Goal: Transaction & Acquisition: Purchase product/service

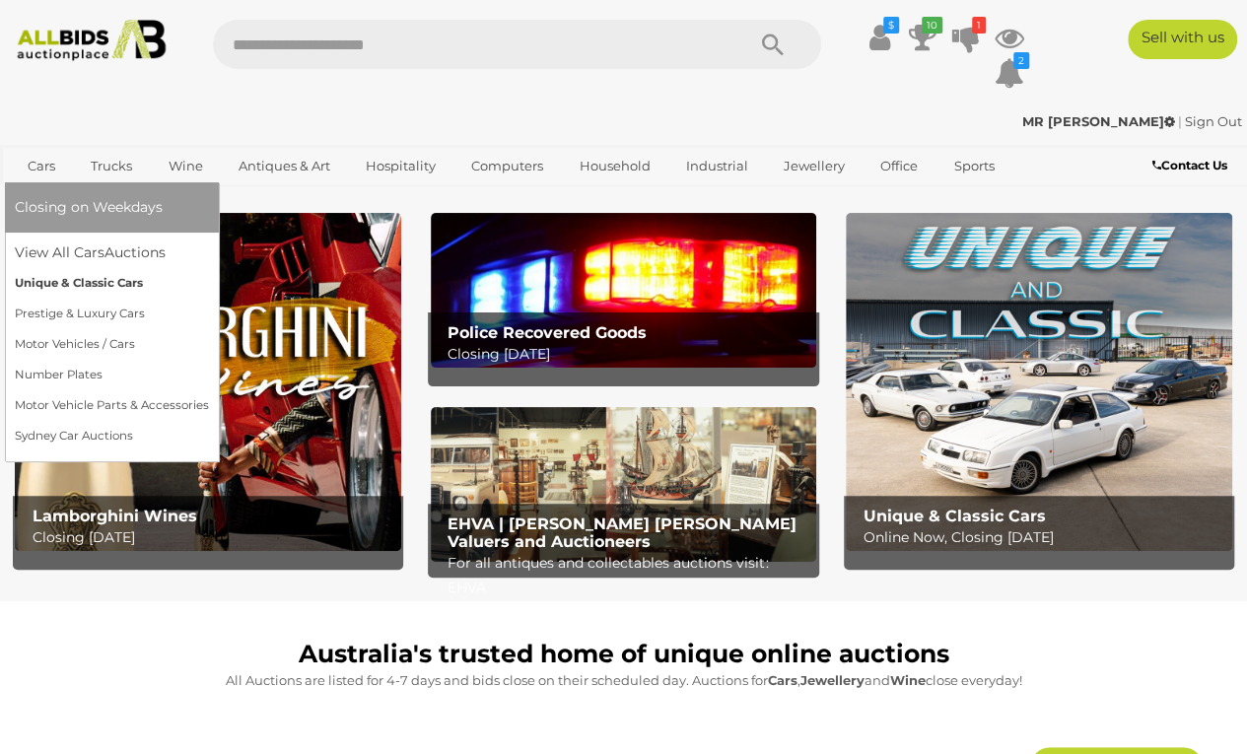
click at [98, 281] on link "Unique & Classic Cars" at bounding box center [112, 283] width 194 height 31
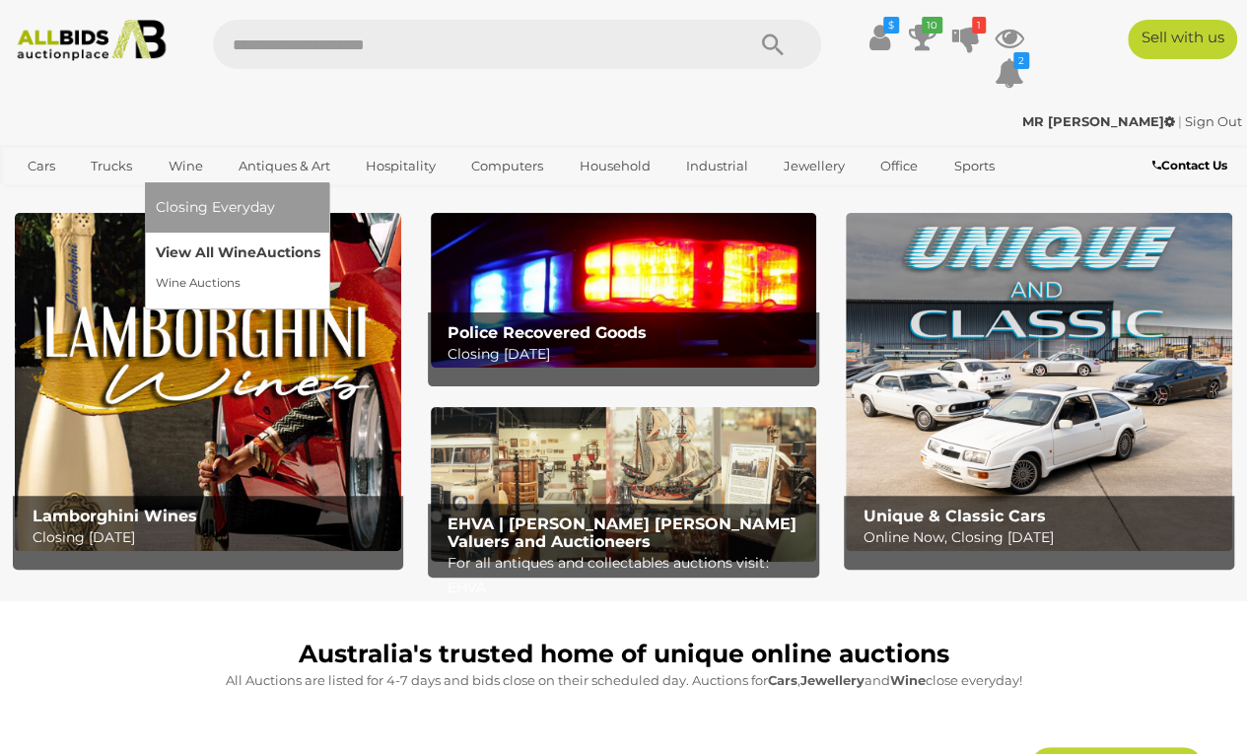
click at [209, 247] on link "View All Wine Auctions" at bounding box center [237, 253] width 165 height 31
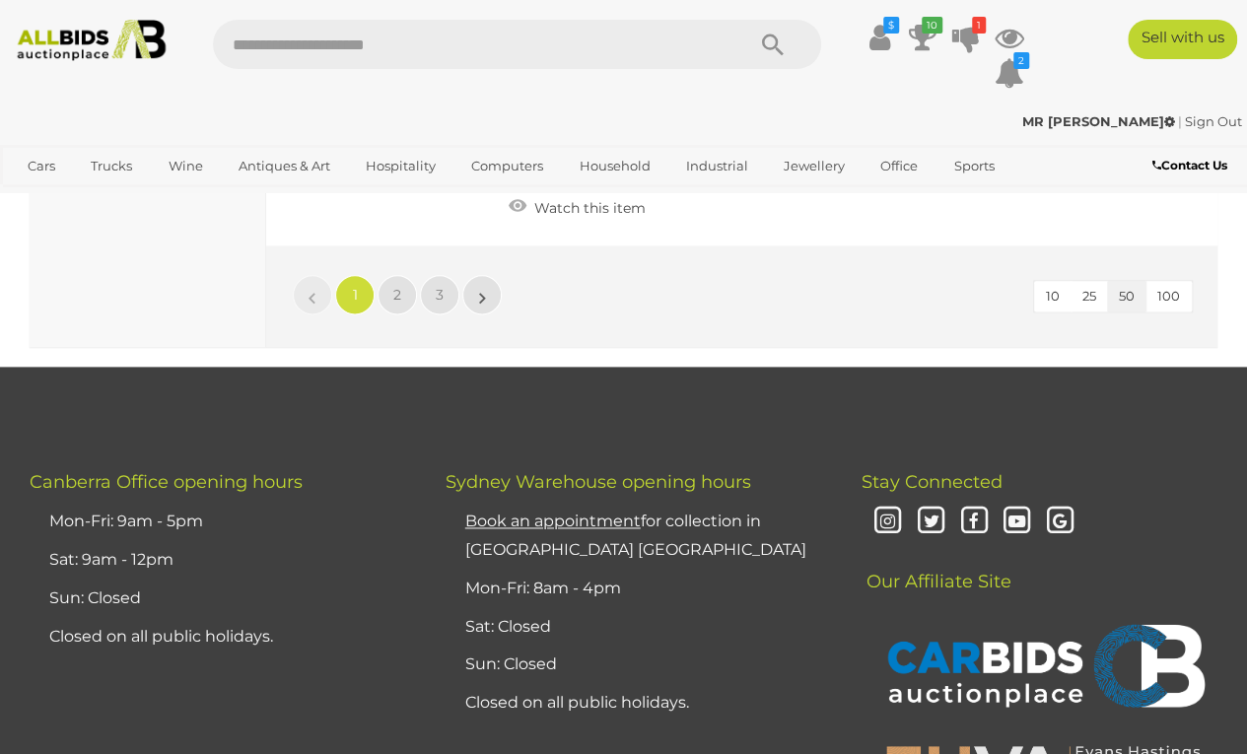
scroll to position [16049, 0]
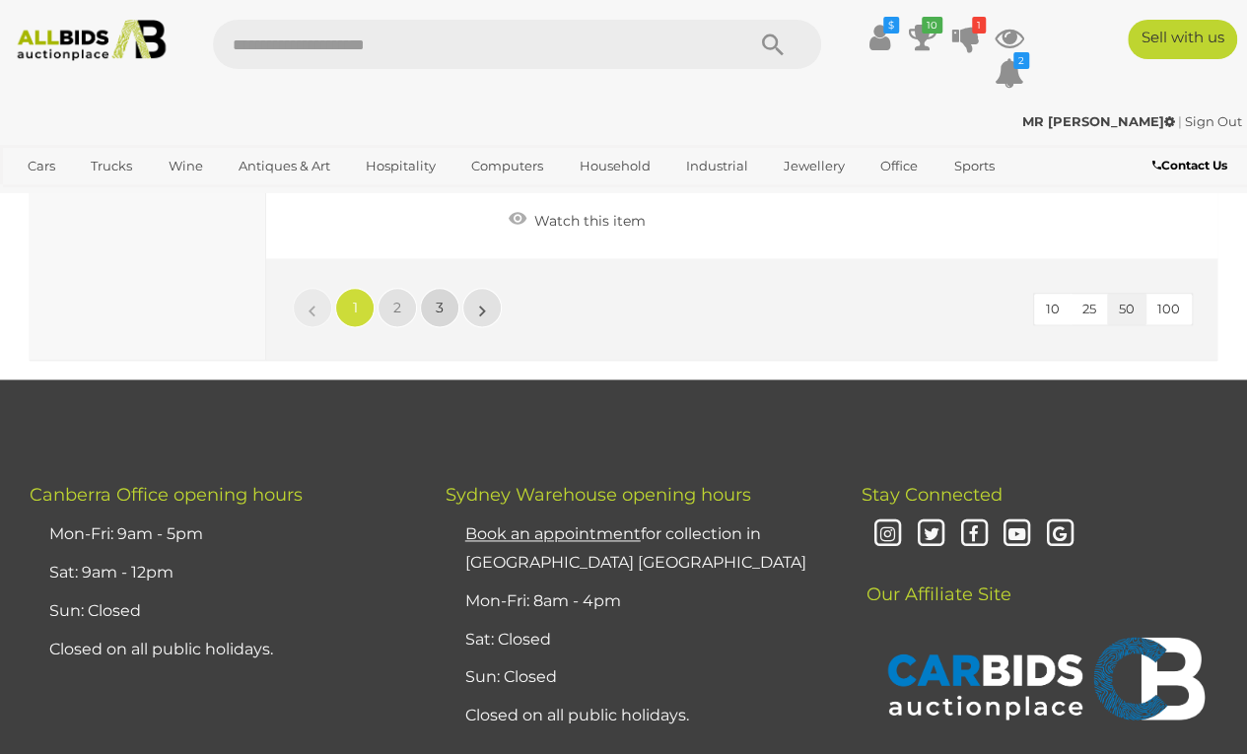
click at [436, 288] on link "3" at bounding box center [439, 307] width 39 height 39
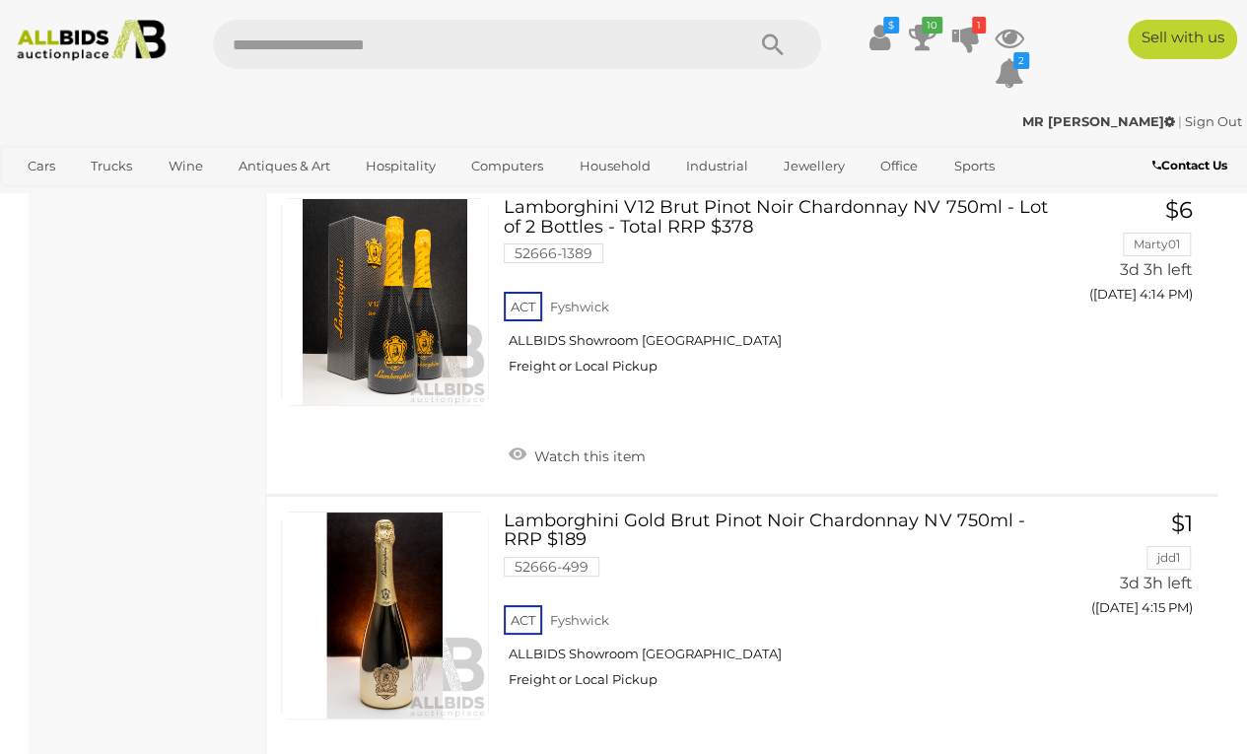
scroll to position [3508, 0]
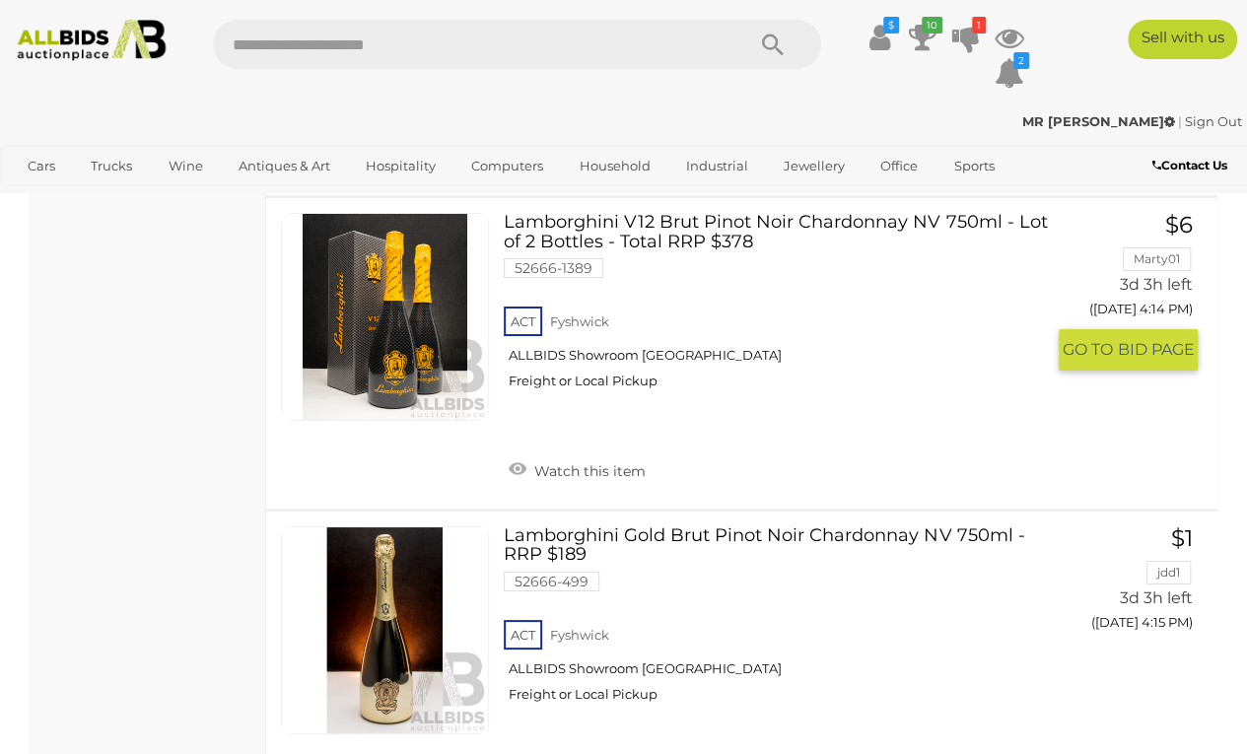
click at [392, 340] on link at bounding box center [385, 317] width 208 height 208
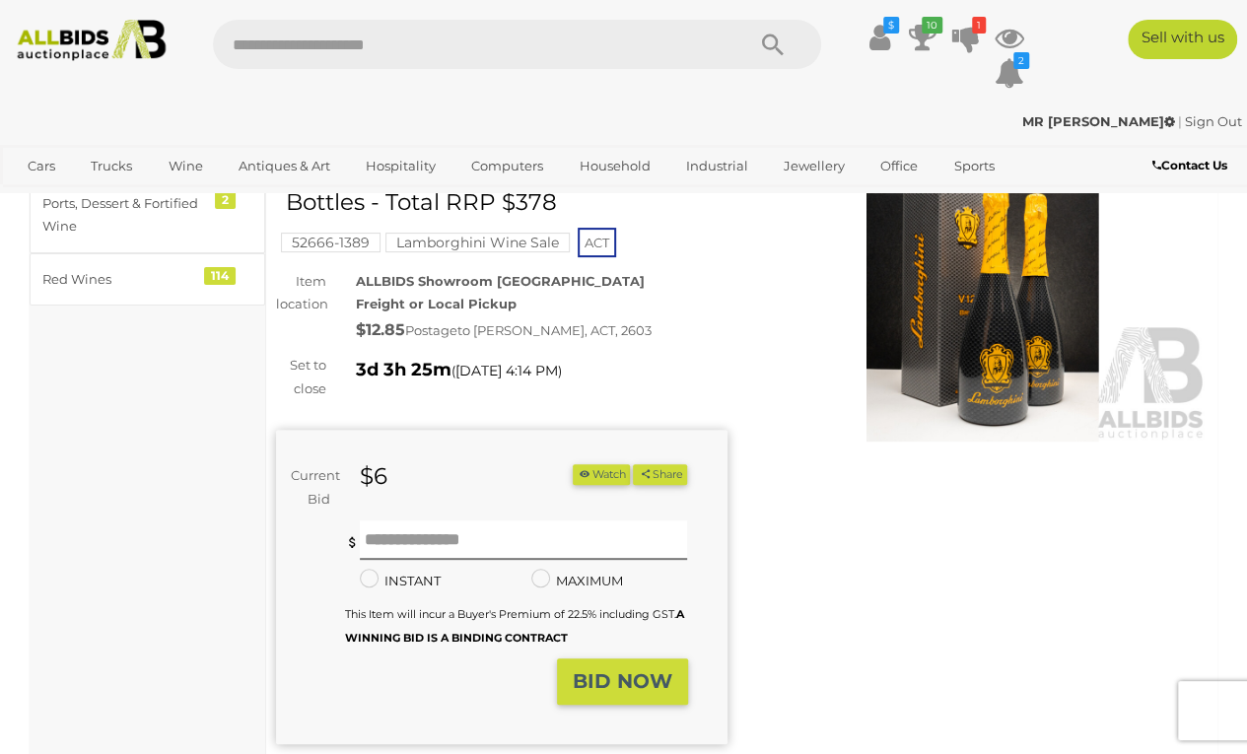
scroll to position [99, 0]
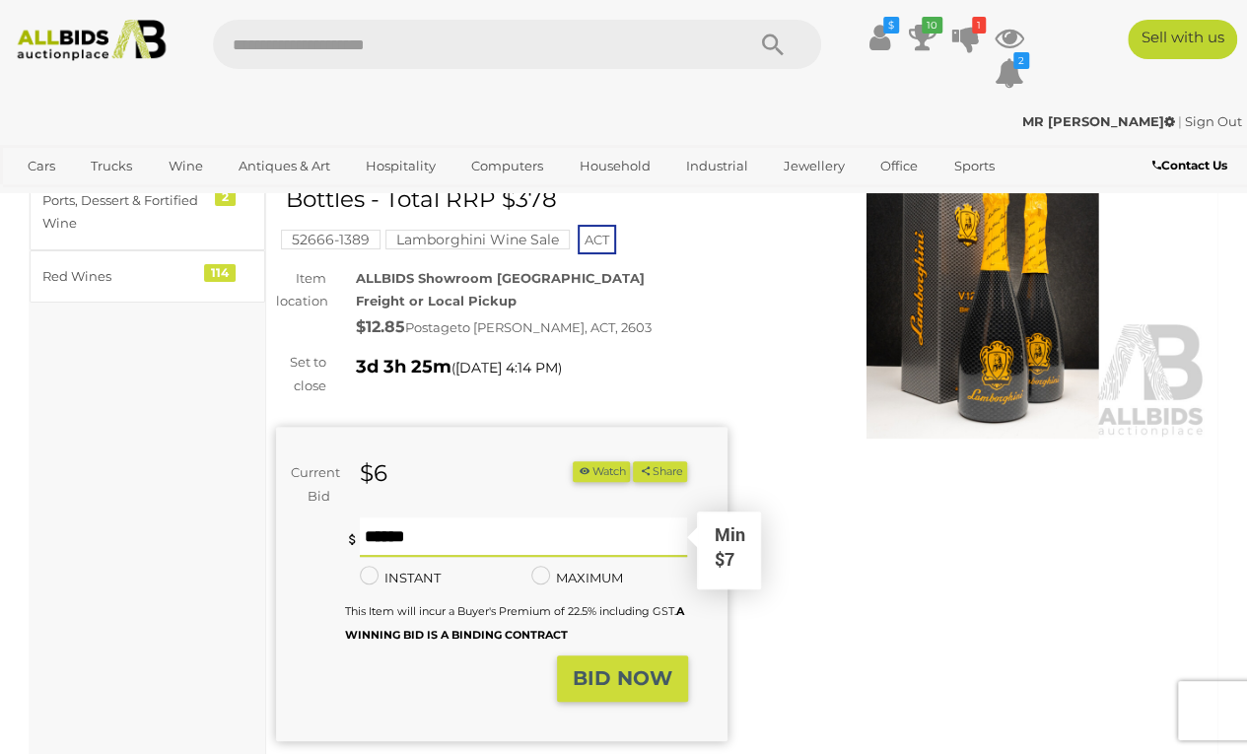
click at [481, 542] on input "text" at bounding box center [524, 536] width 328 height 39
type input "**"
click at [640, 685] on strong "BID NOW" at bounding box center [623, 678] width 100 height 24
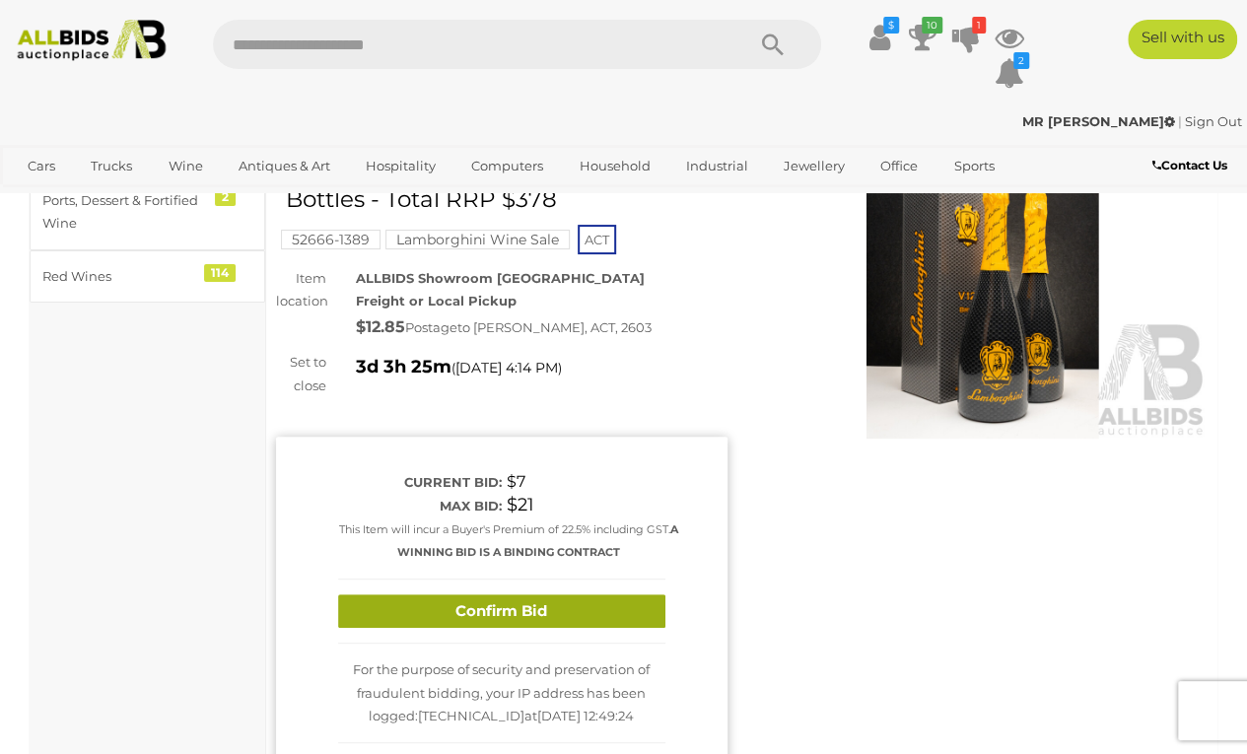
click at [534, 616] on button "Confirm Bid" at bounding box center [501, 611] width 327 height 34
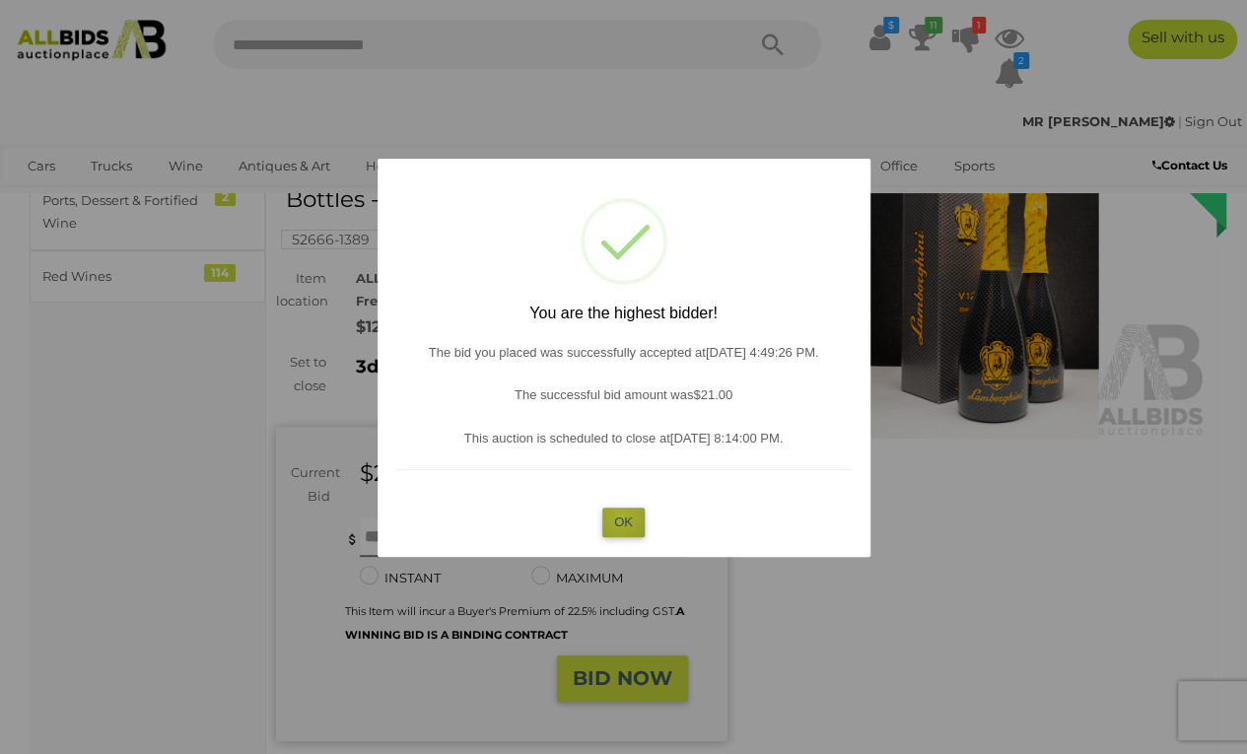
click at [621, 516] on button "OK" at bounding box center [623, 522] width 42 height 29
